Goal: Information Seeking & Learning: Learn about a topic

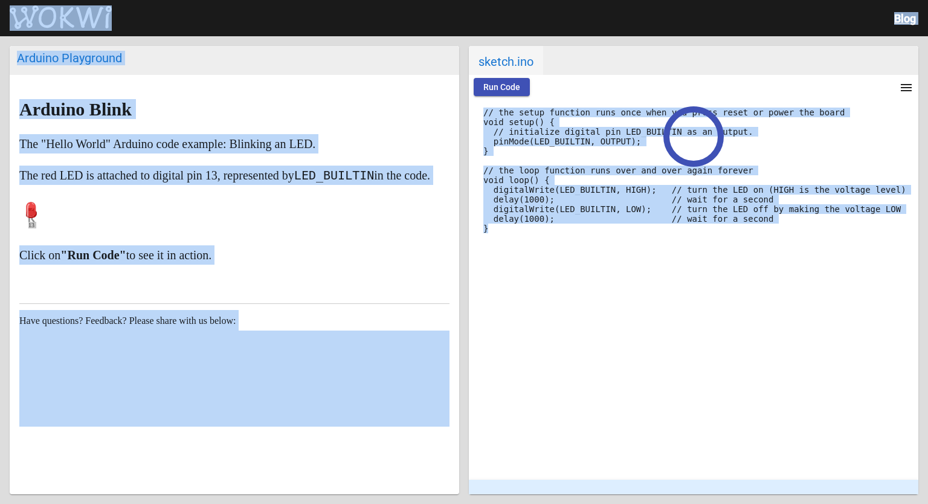
click at [574, 212] on code "// the setup function runs once when you press reset or power the board void se…" at bounding box center [695, 171] width 423 height 126
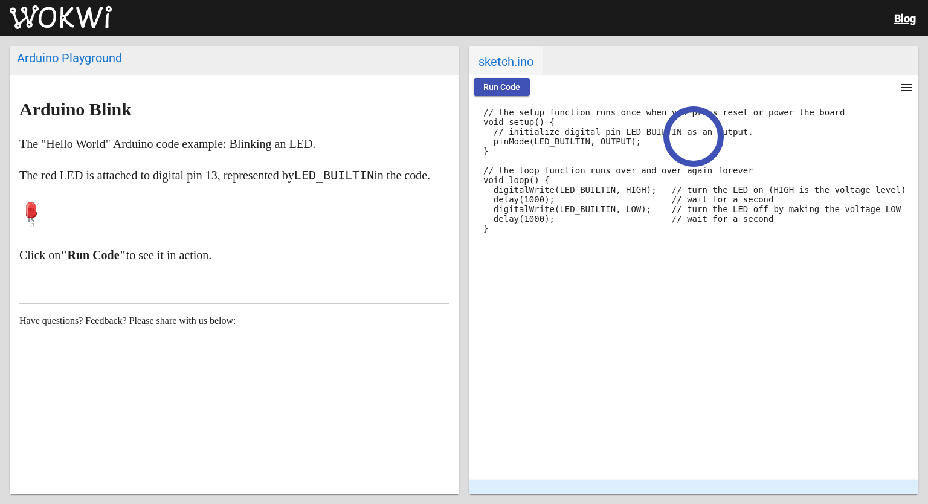
click at [556, 288] on div "// the setup function runs once when you press reset or power the board void se…" at bounding box center [694, 289] width 450 height 381
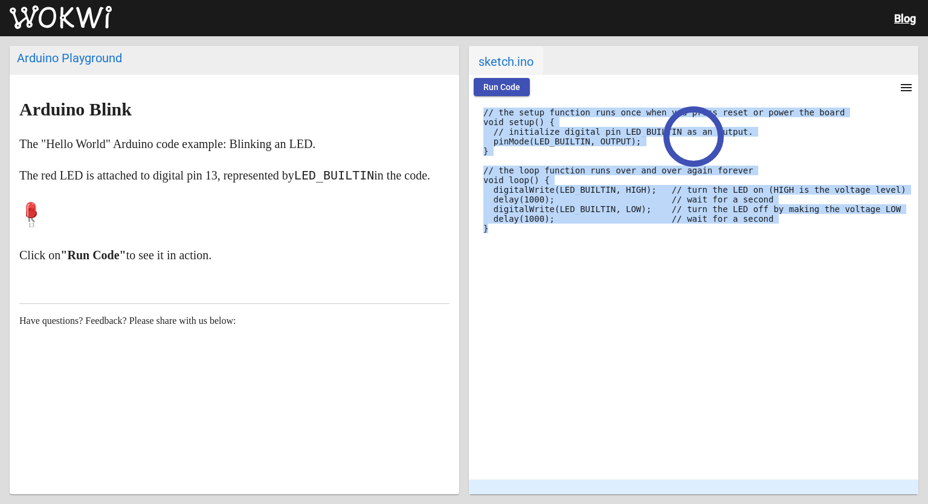
drag, startPoint x: 557, startPoint y: 288, endPoint x: 481, endPoint y: 112, distance: 192.0
click at [481, 112] on div "// the setup function runs once when you press reset or power the board void se…" at bounding box center [694, 289] width 450 height 381
